Goal: Task Accomplishment & Management: Complete application form

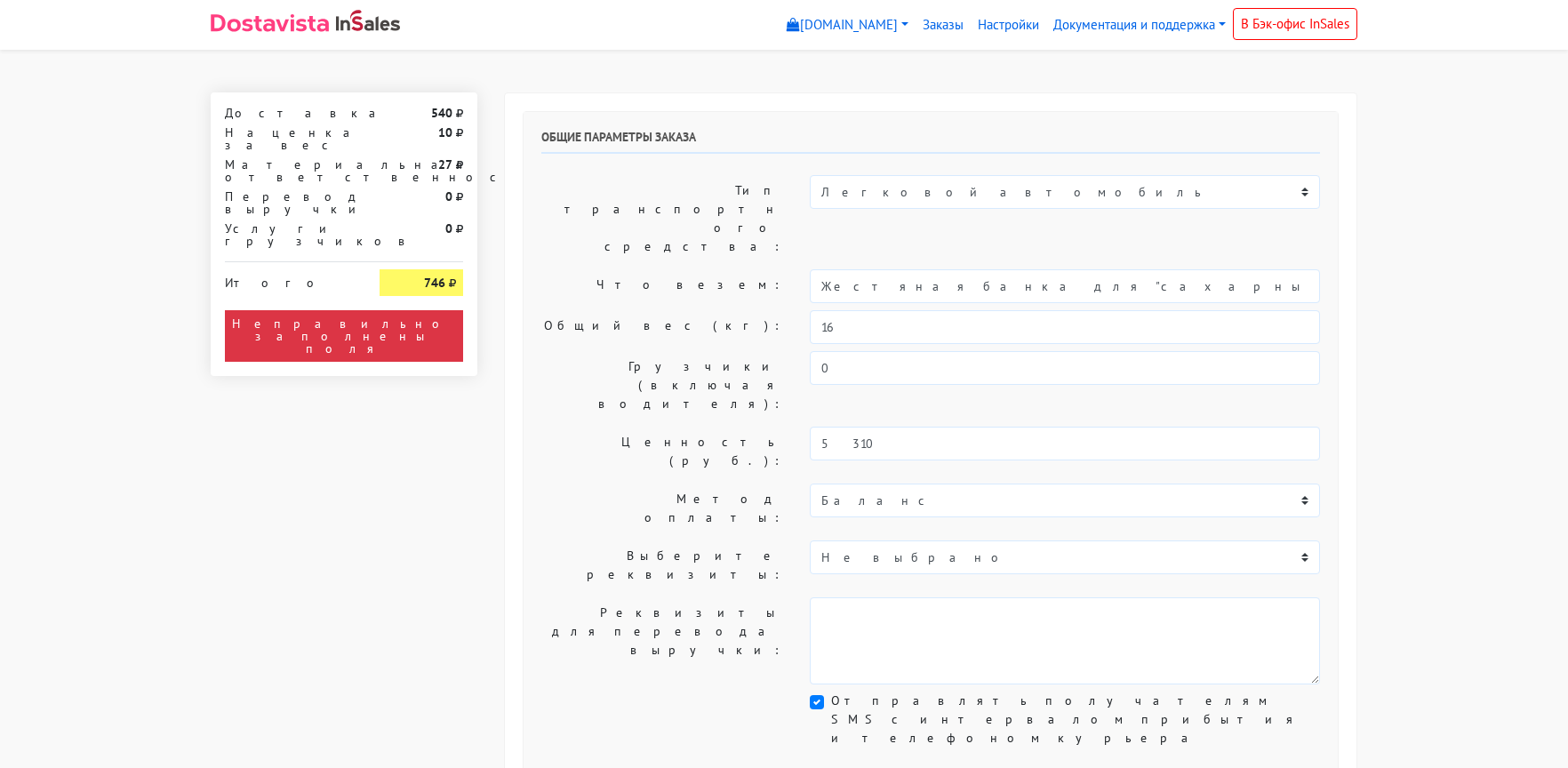
select select "7"
drag, startPoint x: 939, startPoint y: 235, endPoint x: 661, endPoint y: 241, distance: 278.1
click at [661, 269] on div "Что везем: Жестяная банка для "сахарные соты" (дальгоны)" at bounding box center [931, 285] width 806 height 34
click at [900, 269] on input "Сахарные соты" (дальгоны)" at bounding box center [1065, 285] width 511 height 34
type input "Сахарные соты (дальгоны)"
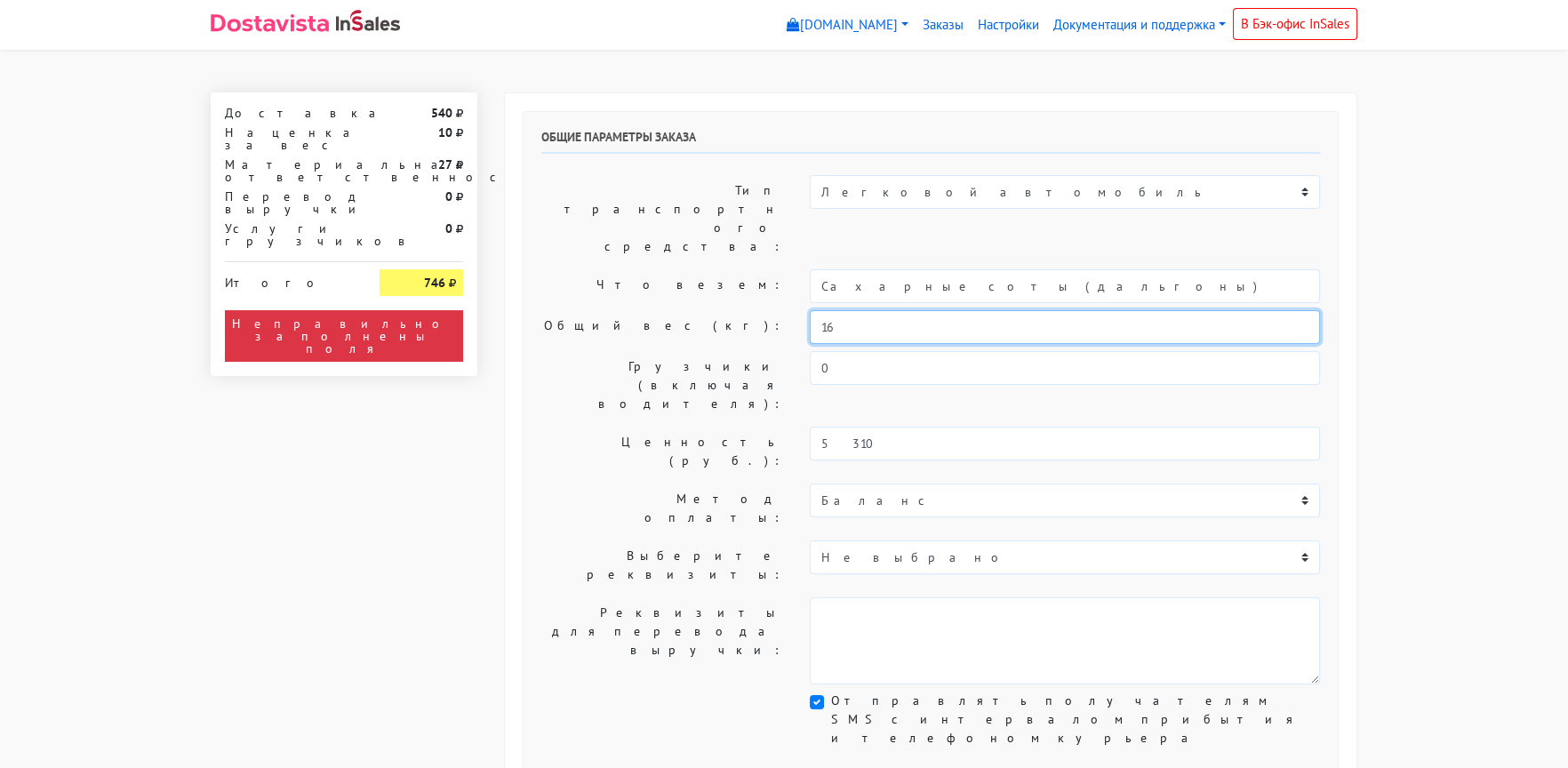
drag, startPoint x: 818, startPoint y: 278, endPoint x: 749, endPoint y: 278, distance: 69.0
click at [749, 311] on div "Общий вес (кг): 16" at bounding box center [931, 327] width 806 height 34
type input "2"
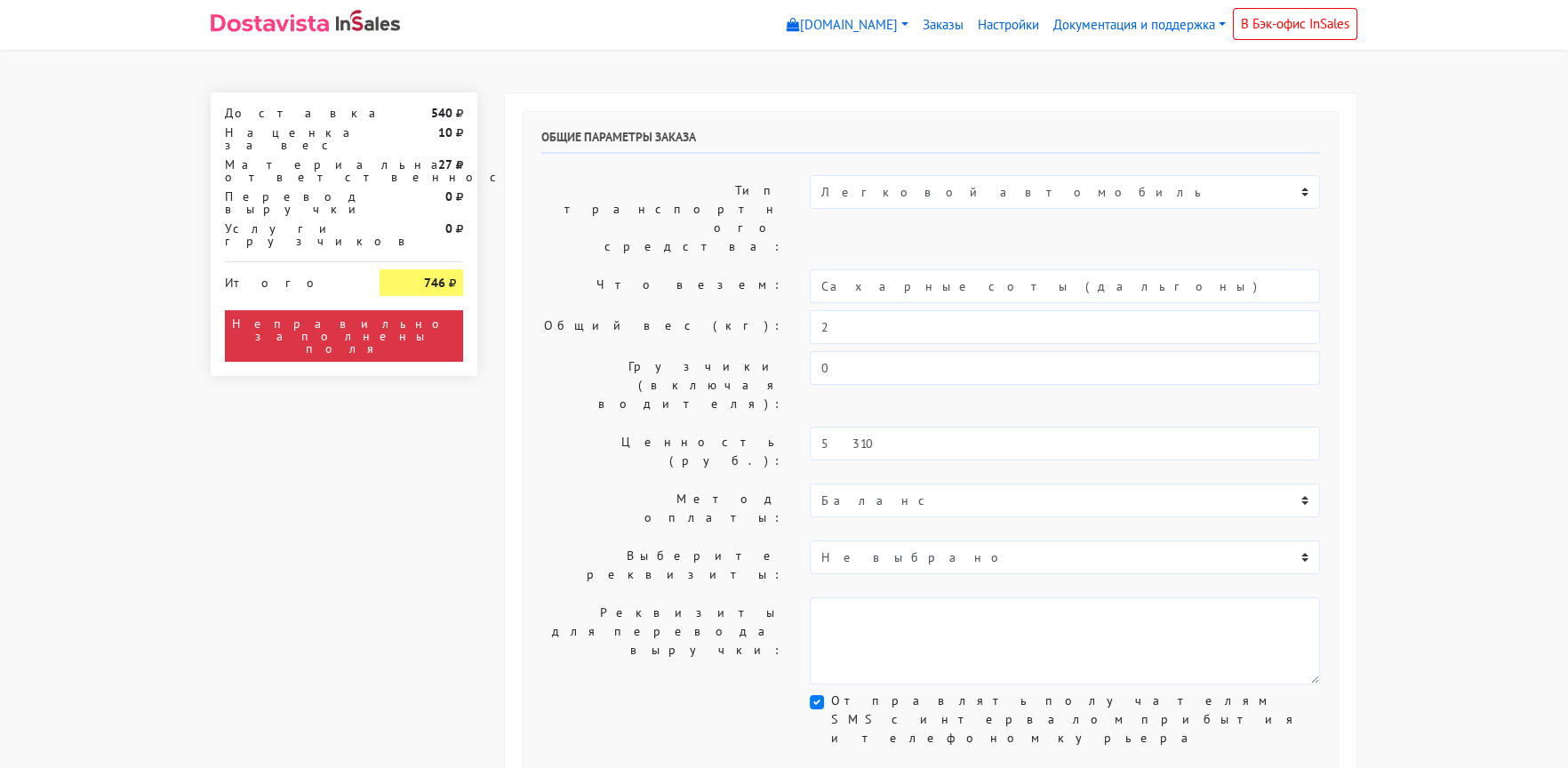
click at [614, 250] on div "Общие параметры заказа Тип транспортного средства: Пеший курьер Легковой автомо…" at bounding box center [930, 442] width 815 height 660
click at [862, 190] on select "Пеший курьер Легковой автомобиль Каблук (до 700 кг) Микроавтобус / портер (до […" at bounding box center [1065, 191] width 511 height 34
select select "6"
click at [810, 175] on select "Пеший курьер Легковой автомобиль Каблук (до 700 кг) Микроавтобус / портер (до […" at bounding box center [1065, 191] width 511 height 34
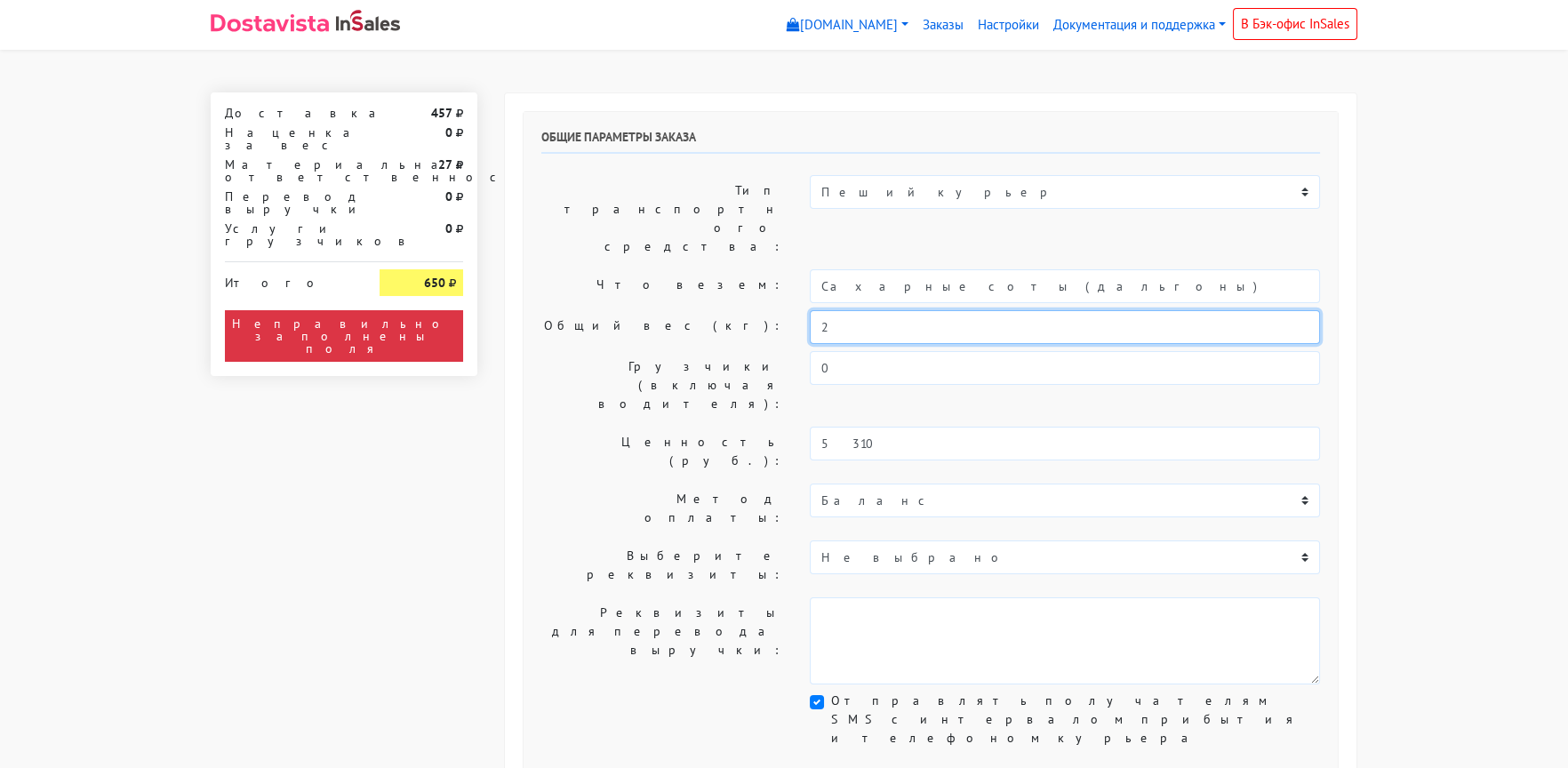
drag, startPoint x: 845, startPoint y: 278, endPoint x: 762, endPoint y: 278, distance: 83.0
click at [762, 311] on div "Общий вес (кг): 2" at bounding box center [931, 327] width 806 height 34
type input "4"
type input "3"
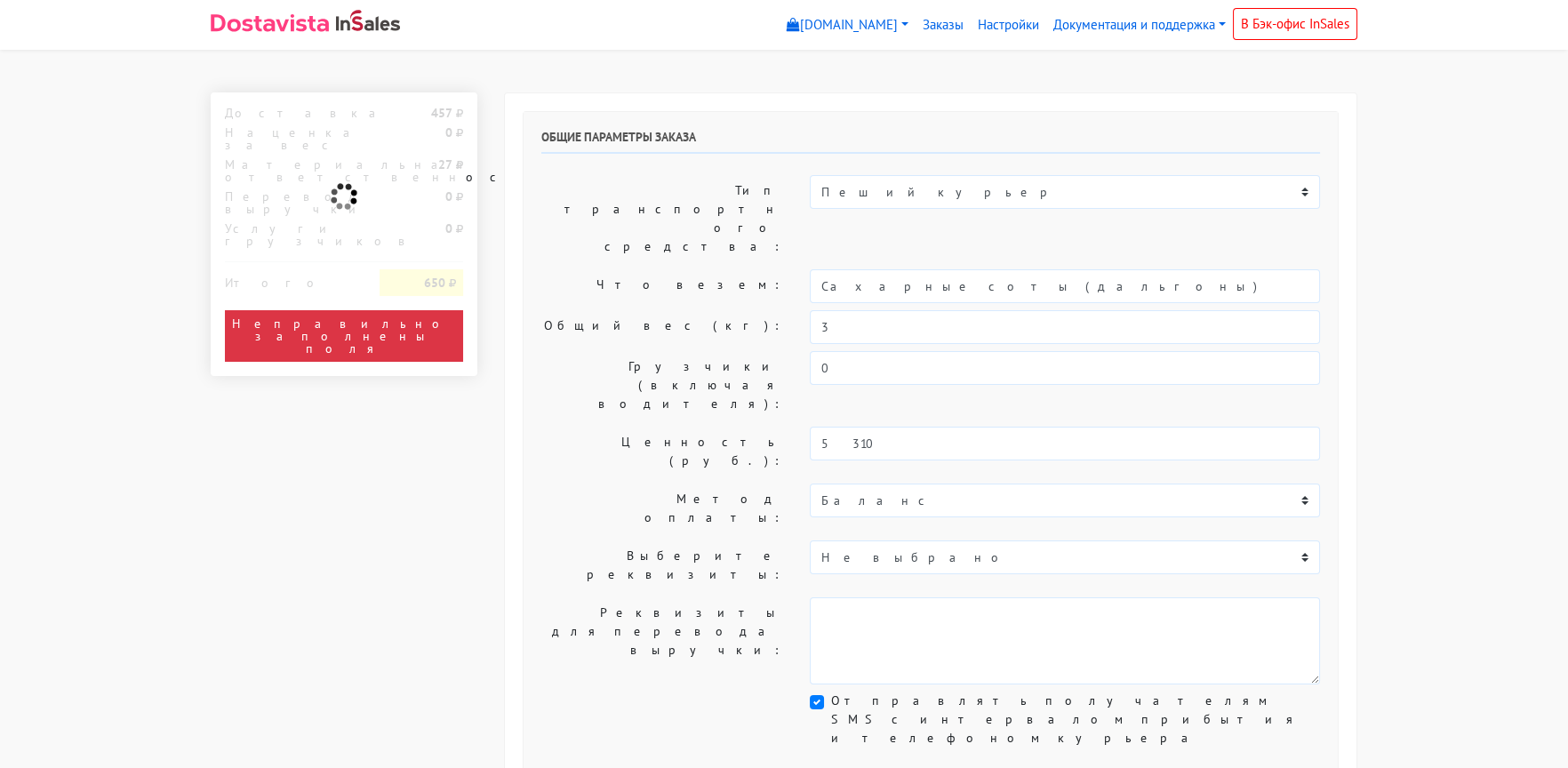
click at [600, 269] on label "Что везем:" at bounding box center [662, 285] width 269 height 34
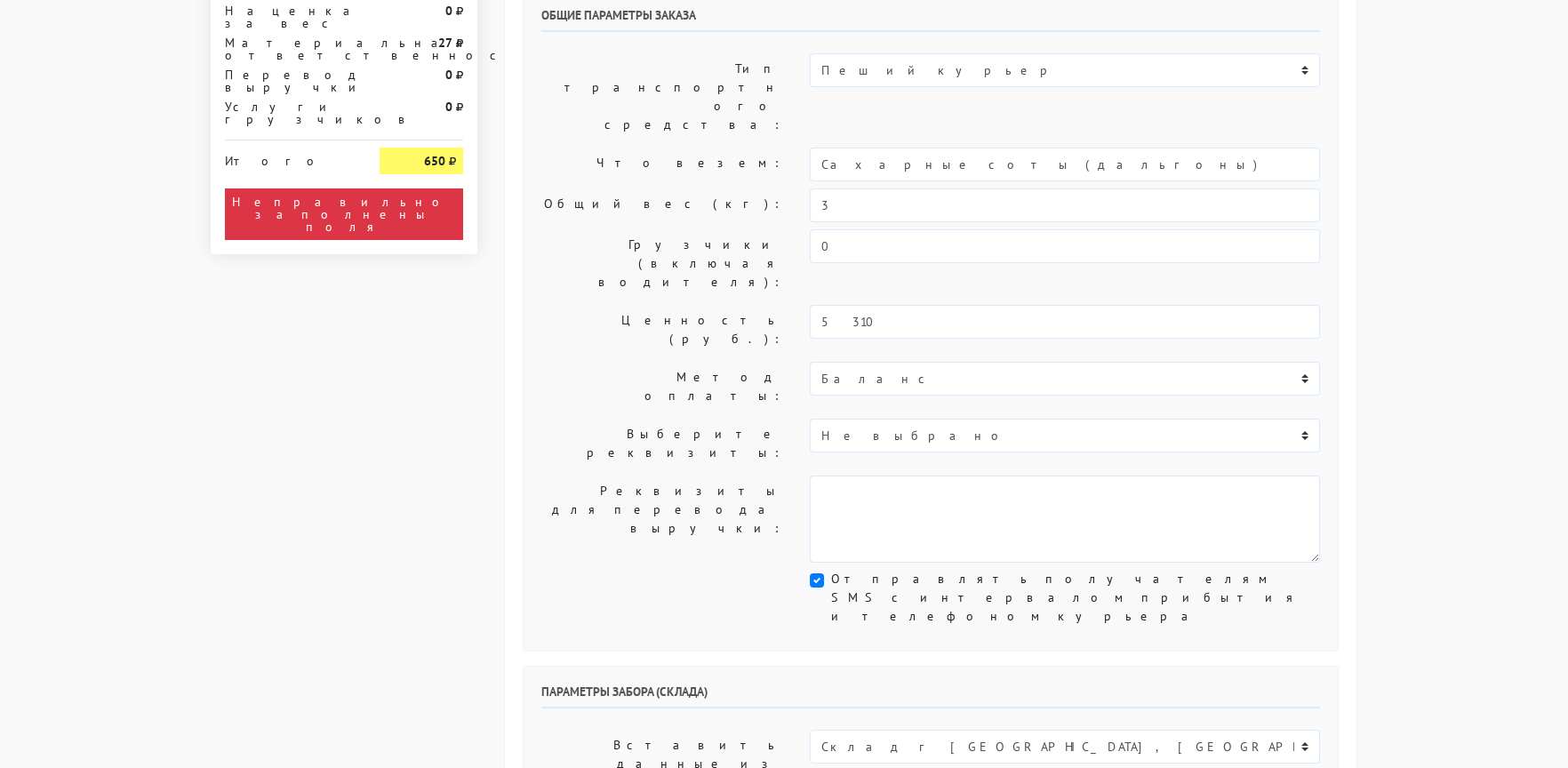
scroll to position [444, 0]
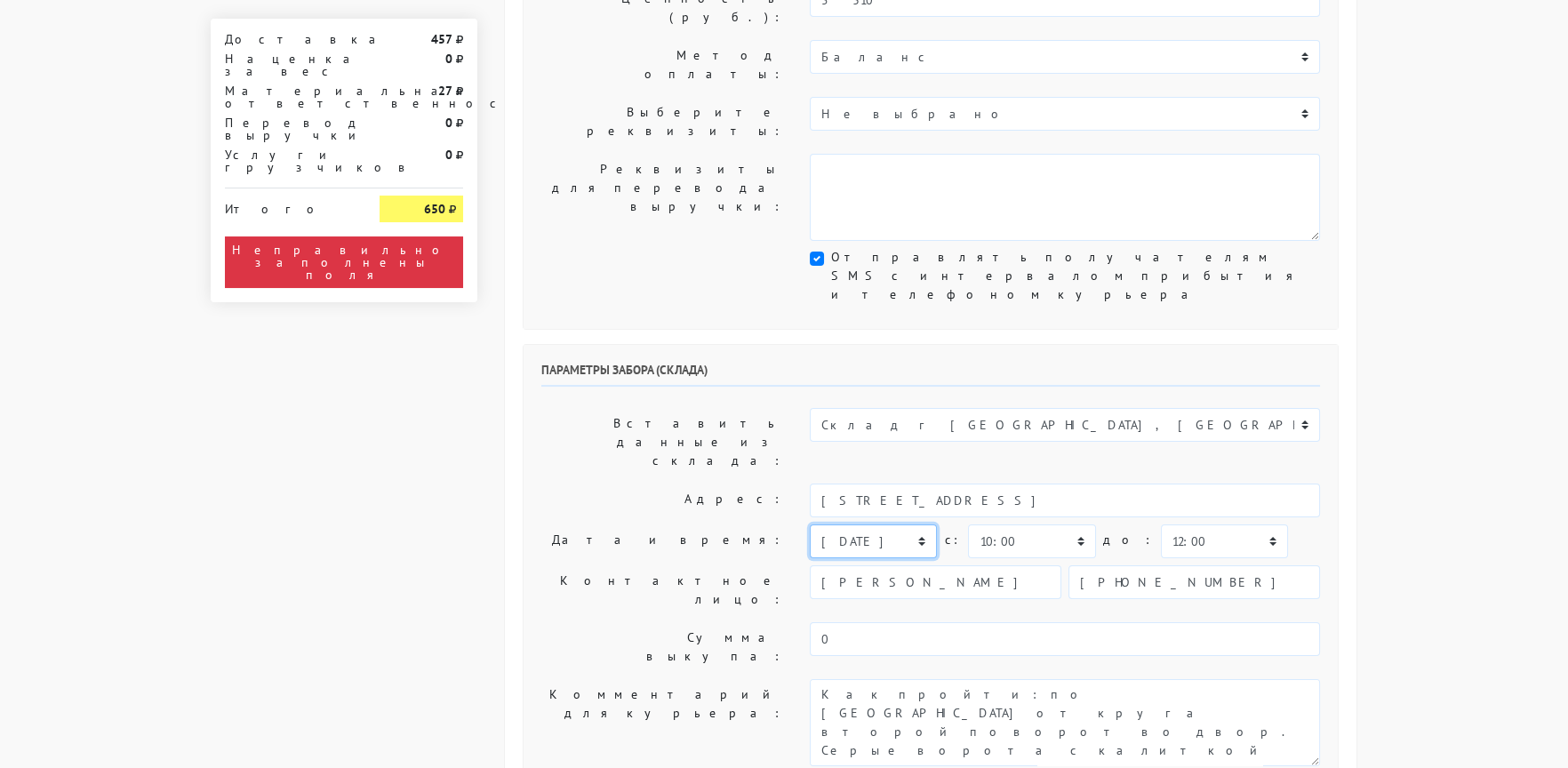
click at [858, 524] on select "[DATE] [DATE] [DATE] [DATE] [DATE] [DATE] [DATE] [DATE] [DATE]" at bounding box center [873, 541] width 127 height 34
select select "[DATE]"
click at [810, 524] on select "[DATE] [DATE] [DATE] [DATE] [DATE] [DATE] [DATE] [DATE] [DATE]" at bounding box center [873, 541] width 127 height 34
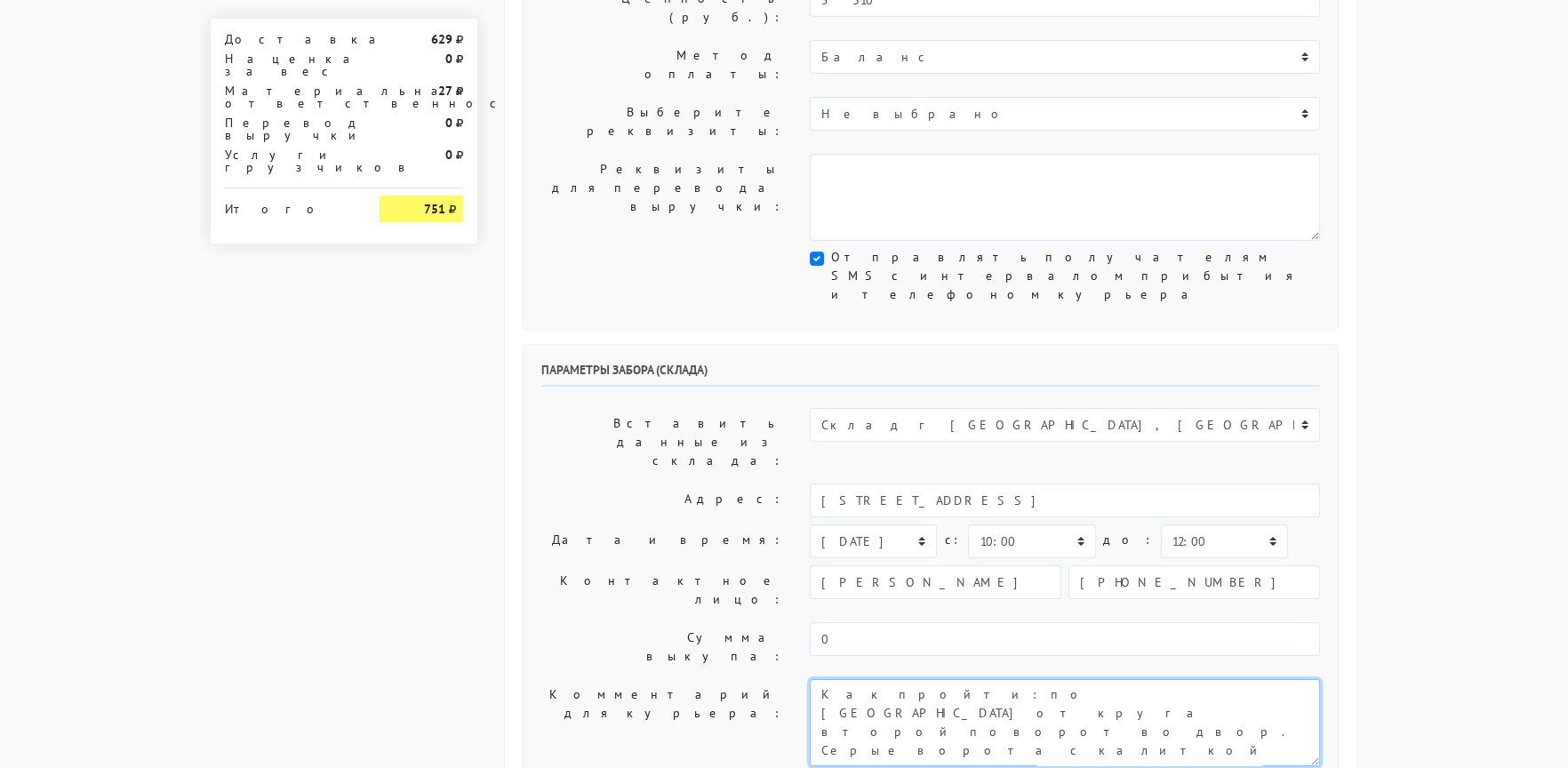
click at [817, 680] on textarea "Как пройти: по [GEOGRAPHIC_DATA] от круга второй поворот во двор. Серые ворота …" at bounding box center [1065, 723] width 511 height 87
type textarea "Заказ 29991. Как пройти: по [GEOGRAPHIC_DATA] от круга второй поворот во двор. …"
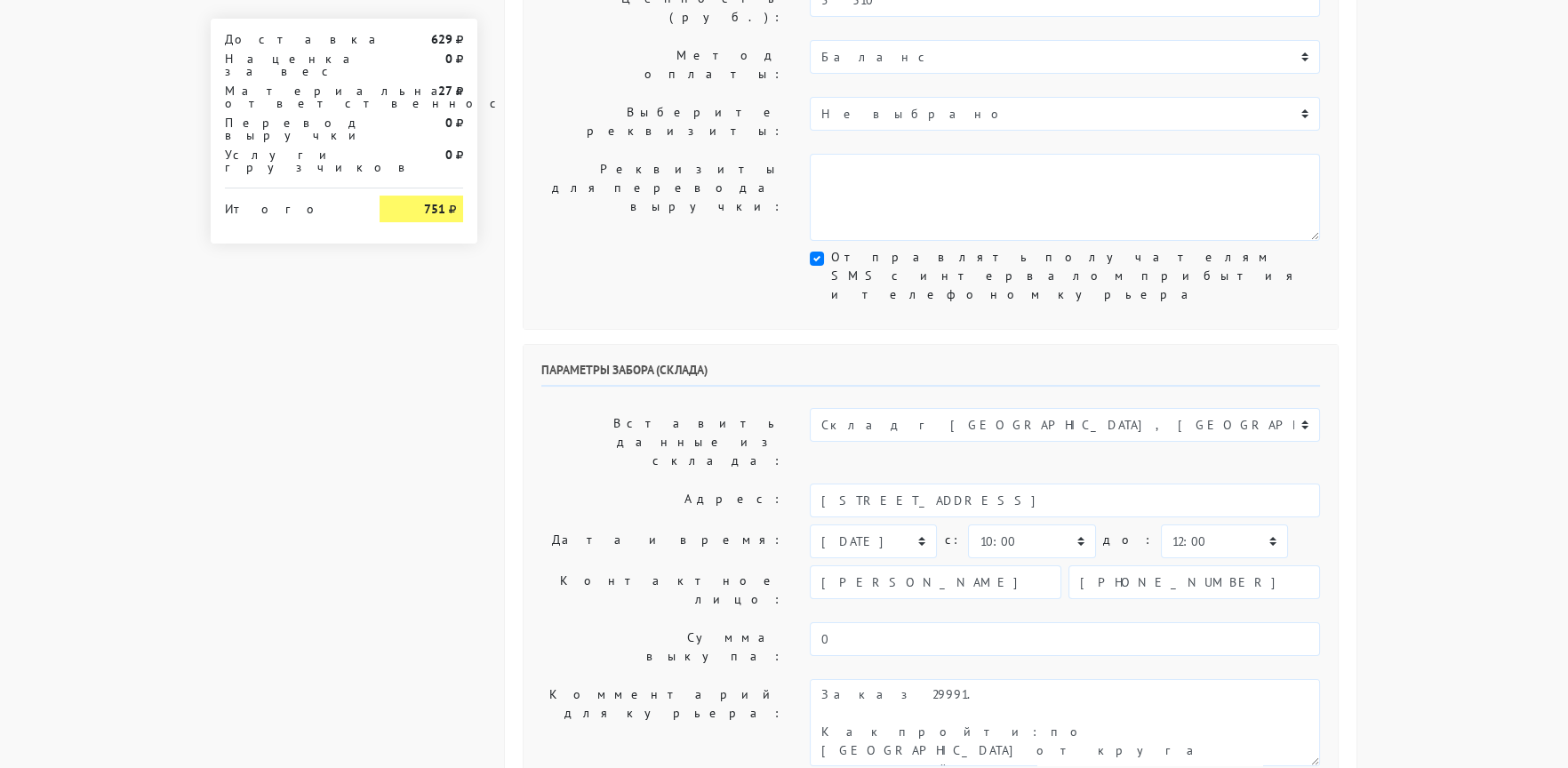
click at [671, 565] on label "Контактное лицо:" at bounding box center [662, 589] width 269 height 50
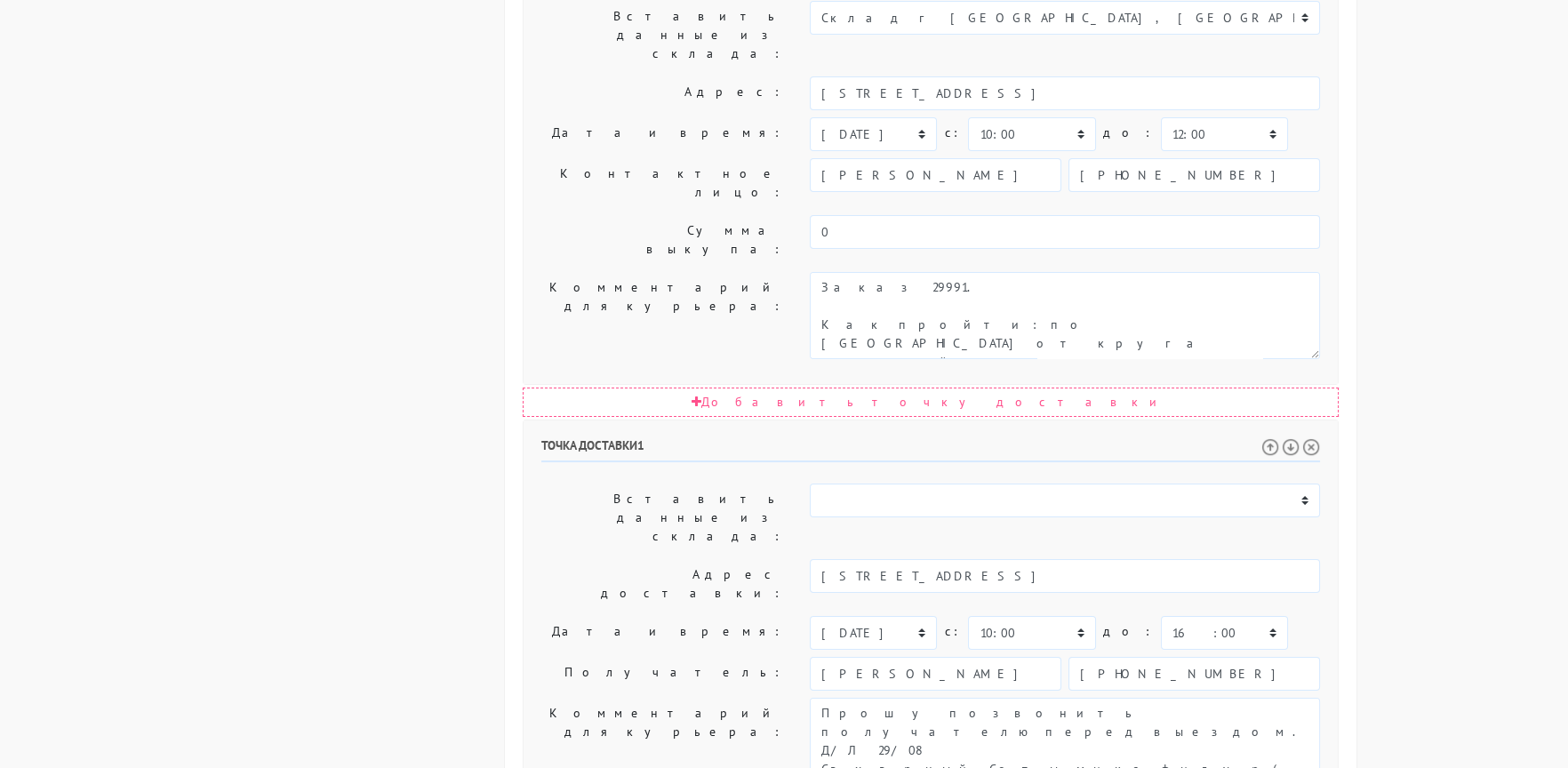
scroll to position [869, 0]
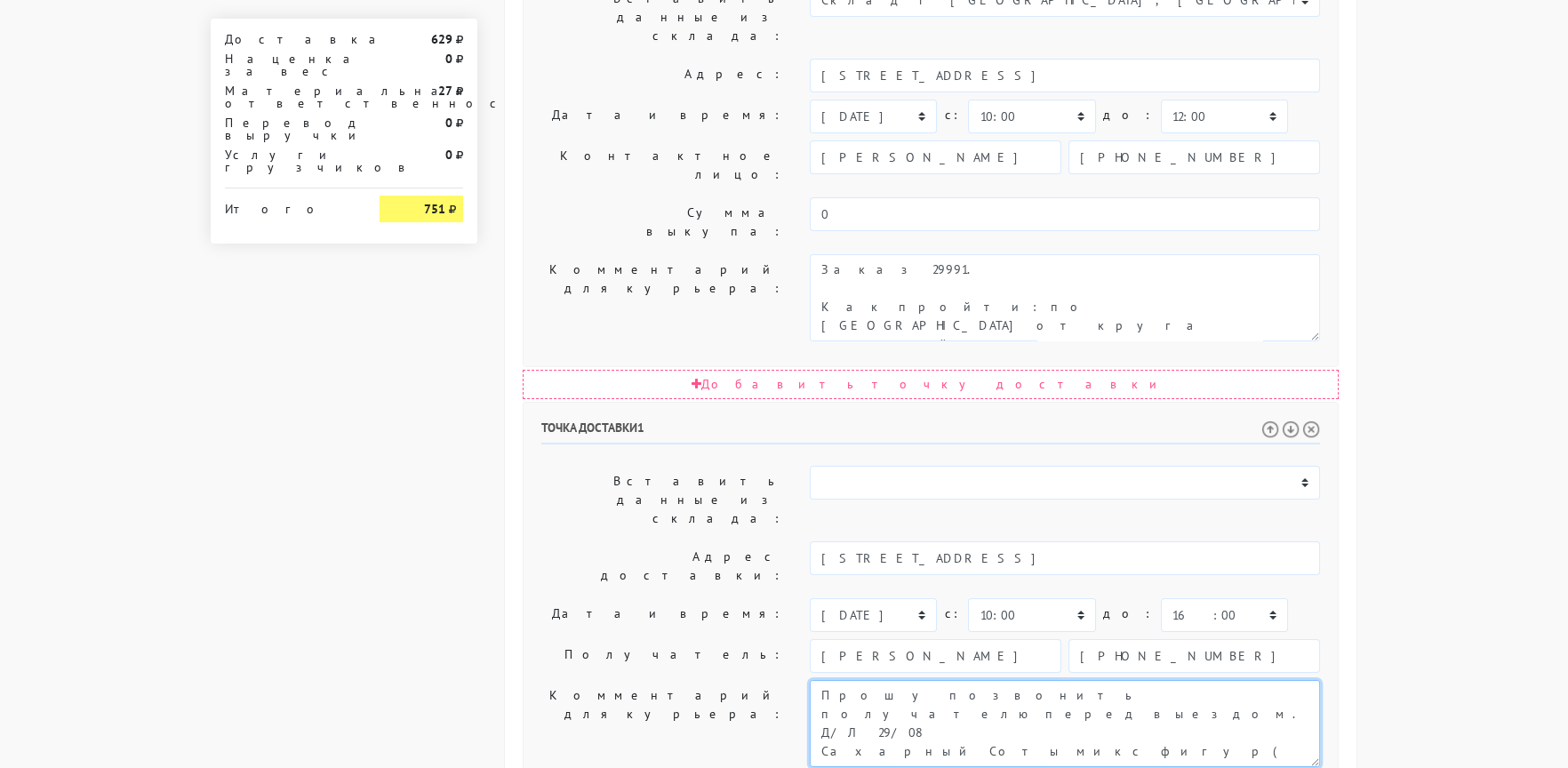
drag, startPoint x: 1083, startPoint y: 402, endPoint x: 1086, endPoint y: 451, distance: 49.1
click at [1086, 681] on textarea "Прошу позвонить получателю перед выездом. Д/Л 29/08 Сахарный Соты микс фигур( з…" at bounding box center [1065, 724] width 511 height 87
type textarea "Прошу позвонить получателю перед выездом. До 16.00. По возможности до 14:00, пж…"
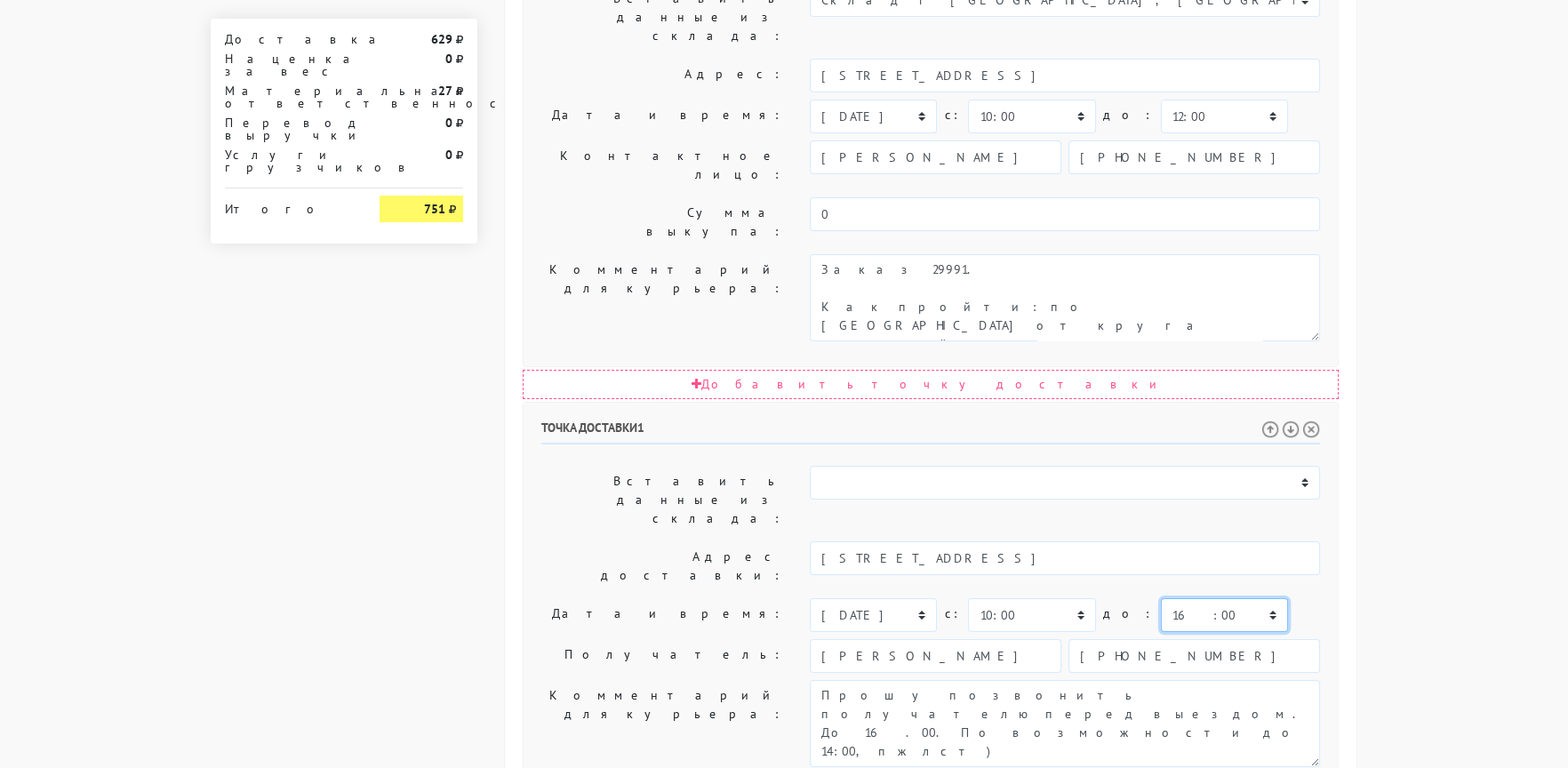
click at [1169, 598] on select "00:00 00:30 01:00 01:30 02:00 02:30 03:00 03:30 04:00 04:30 05:00 05:30 06:00 0…" at bounding box center [1224, 615] width 127 height 34
select select "15:30"
click at [1161, 598] on select "00:00 00:30 01:00 01:30 02:00 02:30 03:00 03:30 04:00 04:30 05:00 05:30 06:00 0…" at bounding box center [1224, 615] width 127 height 34
click at [1379, 546] on body "[DOMAIN_NAME] [DOMAIN_NAME] Выйти Заказы Настройки 0" at bounding box center [784, 126] width 1568 height 1990
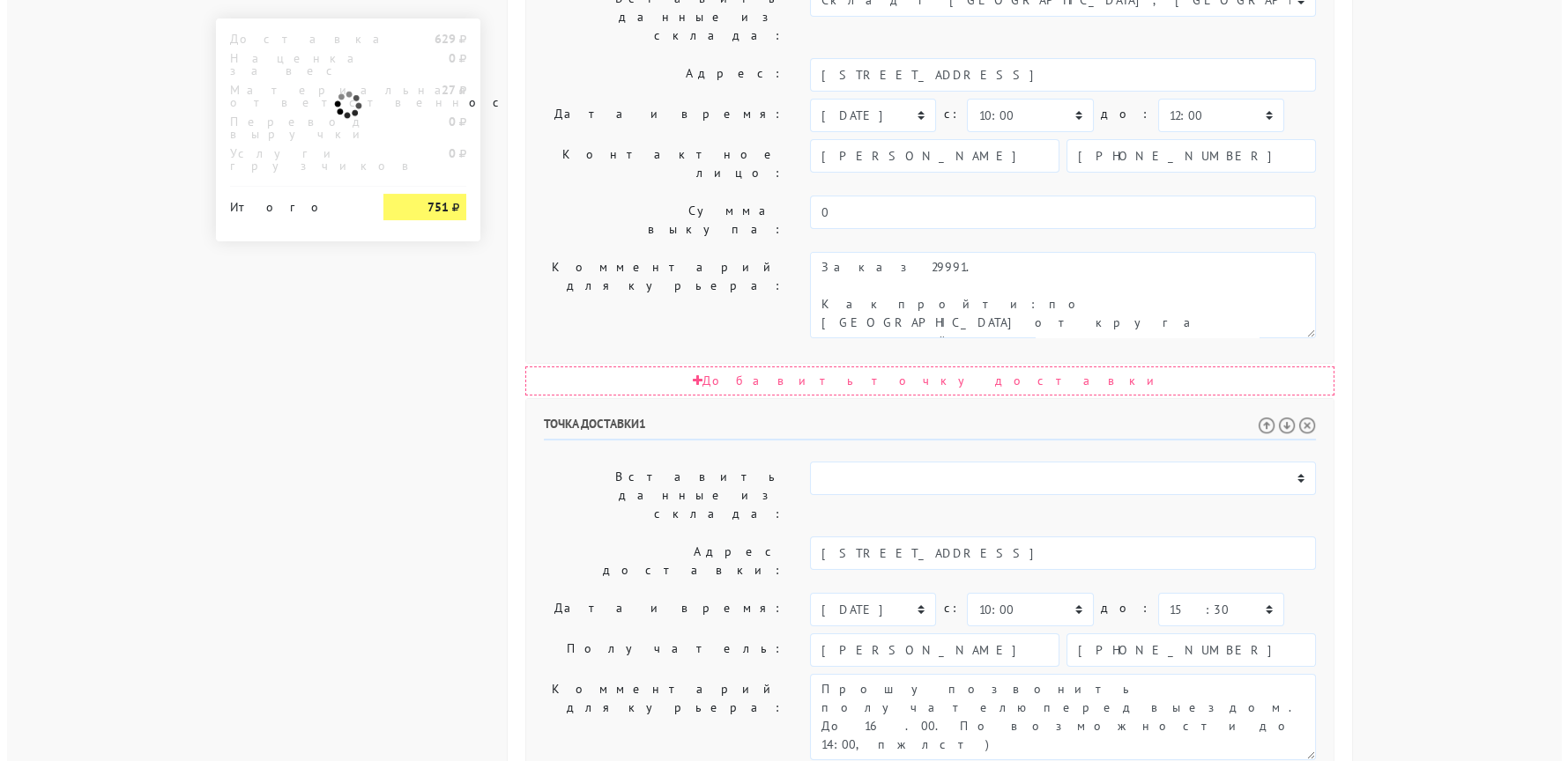
scroll to position [0, 0]
